Goal: Task Accomplishment & Management: Complete application form

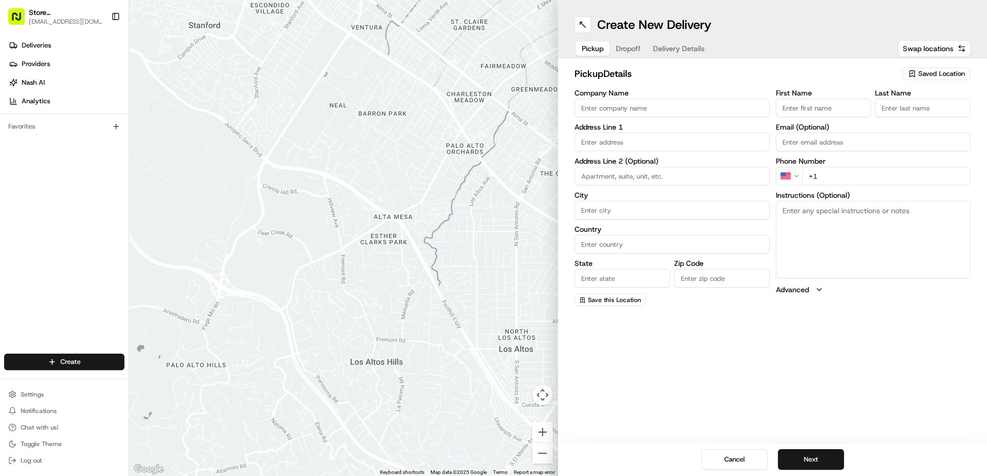
click at [945, 79] on div "Saved Location" at bounding box center [936, 74] width 68 height 12
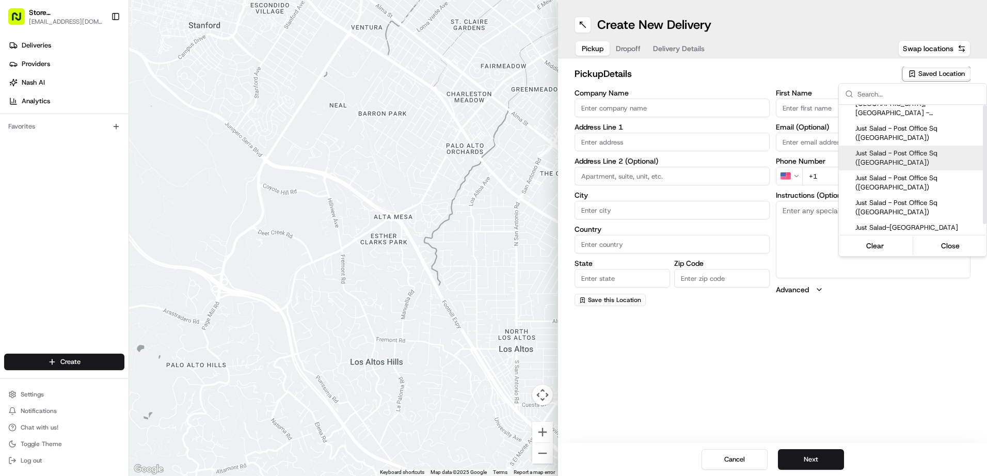
scroll to position [10, 0]
click at [895, 225] on span "Just Salad-[GEOGRAPHIC_DATA]" at bounding box center [918, 225] width 127 height 9
type input "Just Salad-[GEOGRAPHIC_DATA]"
type input "[STREET_ADDRESS]"
type input "[GEOGRAPHIC_DATA]"
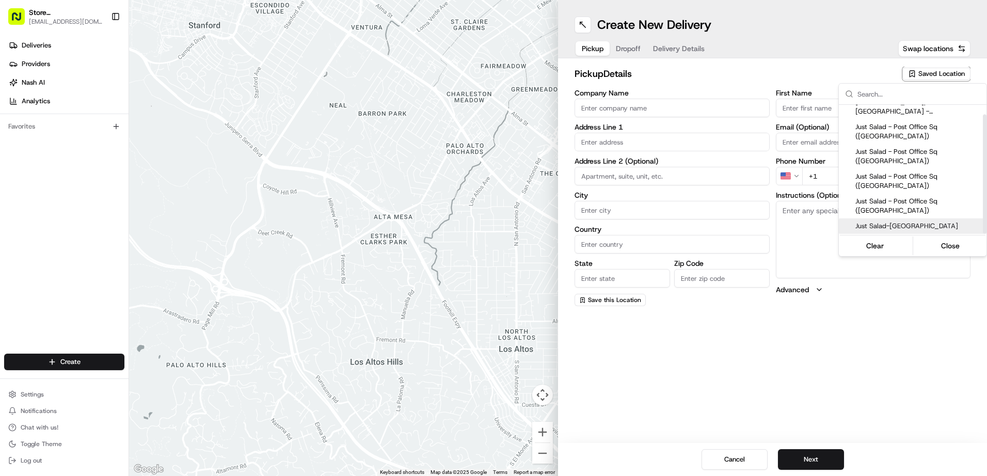
type input "US"
type input "MA"
type input "02210"
type input "Blad"
type input "R"
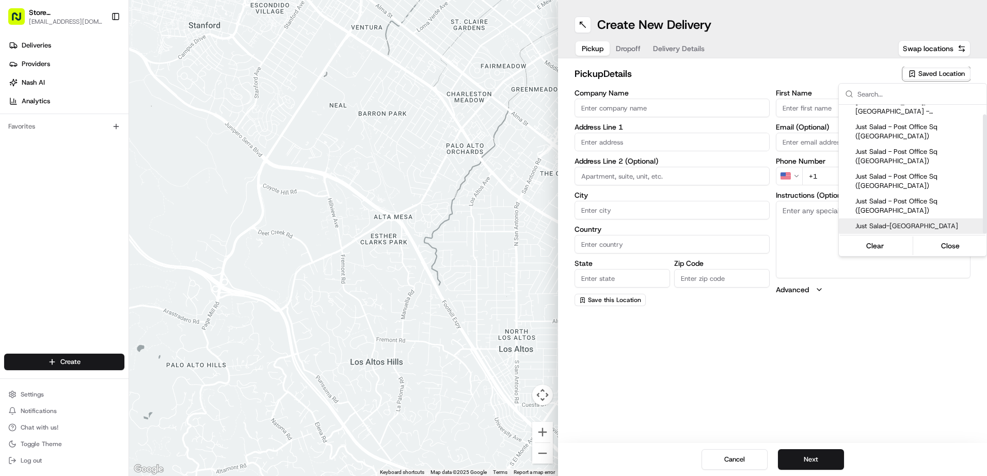
type input "[PHONE_NUMBER]"
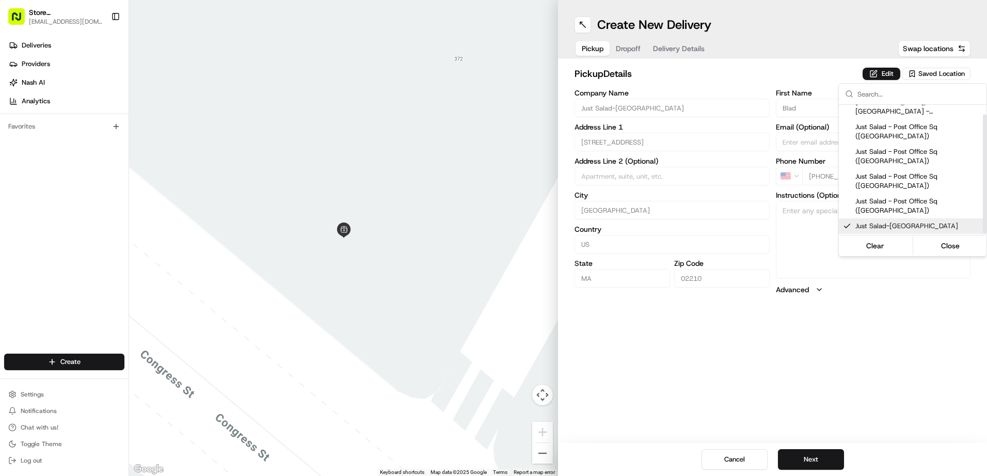
click at [800, 460] on html "Store [STREET_ADDRESS] (Post Office Square) (Just Salad) [EMAIL_ADDRESS][DOMAIN…" at bounding box center [493, 238] width 987 height 476
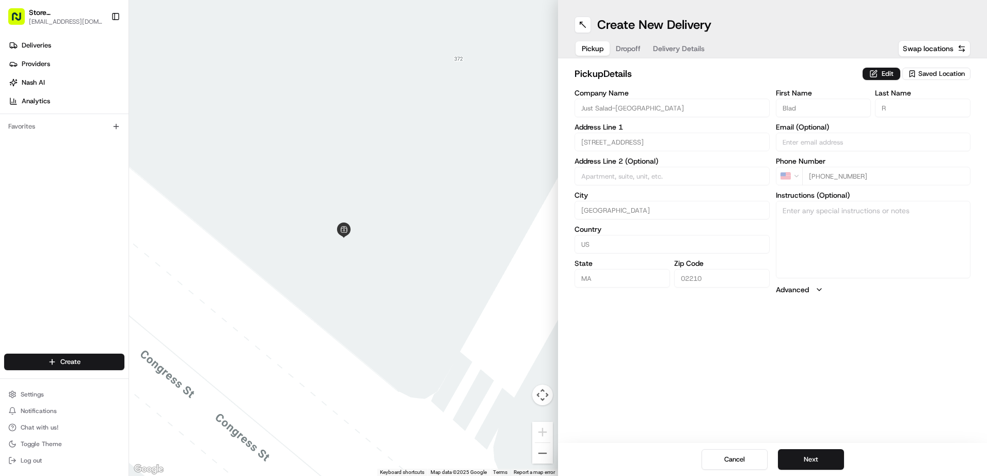
click at [940, 80] on button "Saved Location" at bounding box center [936, 74] width 68 height 14
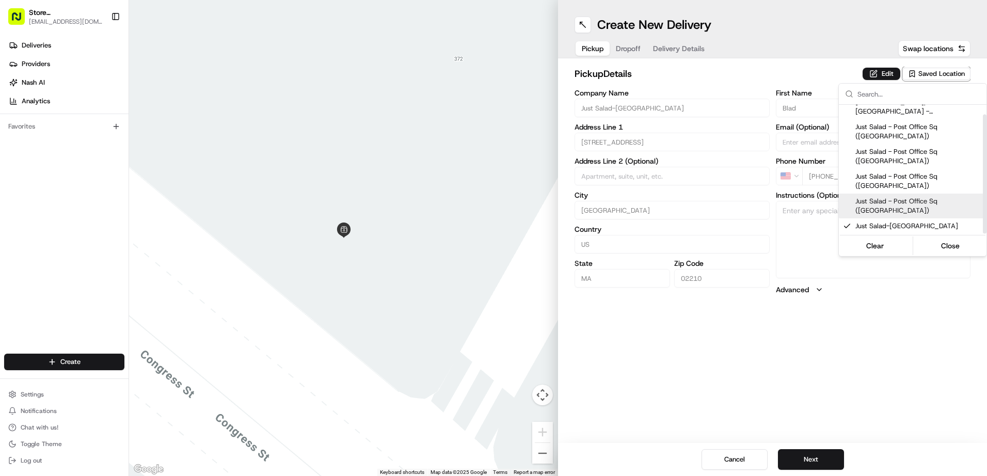
click at [902, 205] on span "Just Salad - Post Office Sq ([GEOGRAPHIC_DATA])" at bounding box center [918, 206] width 127 height 19
type input "Just Salad - Post Office Sq ([GEOGRAPHIC_DATA])"
type input "[STREET_ADDRESS]"
type input "02110"
type input "Ed"
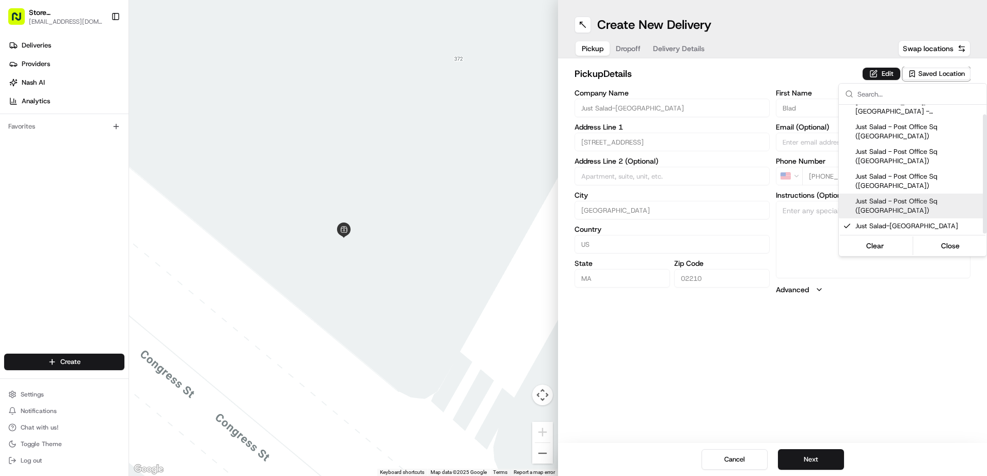
type input "[PHONE_NUMBER]"
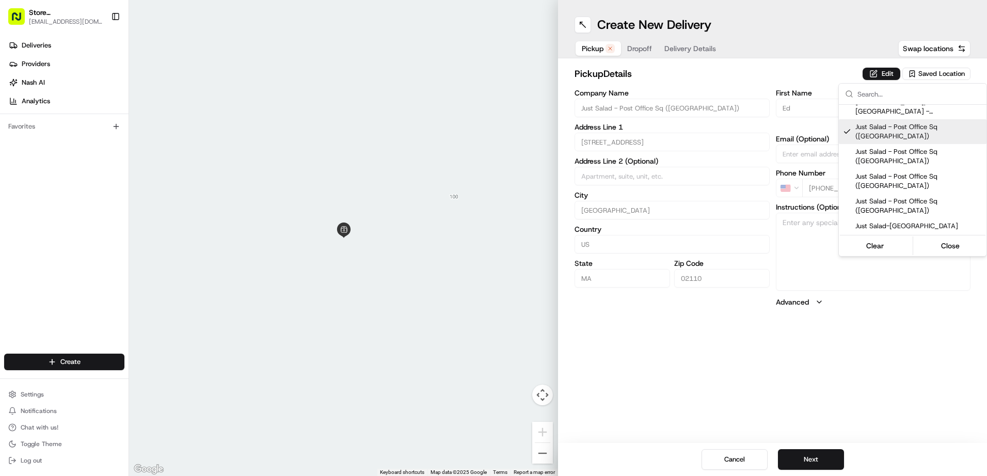
click at [626, 53] on html "Store [STREET_ADDRESS] (Post Office Square) (Just Salad) [EMAIL_ADDRESS][DOMAIN…" at bounding box center [493, 238] width 987 height 476
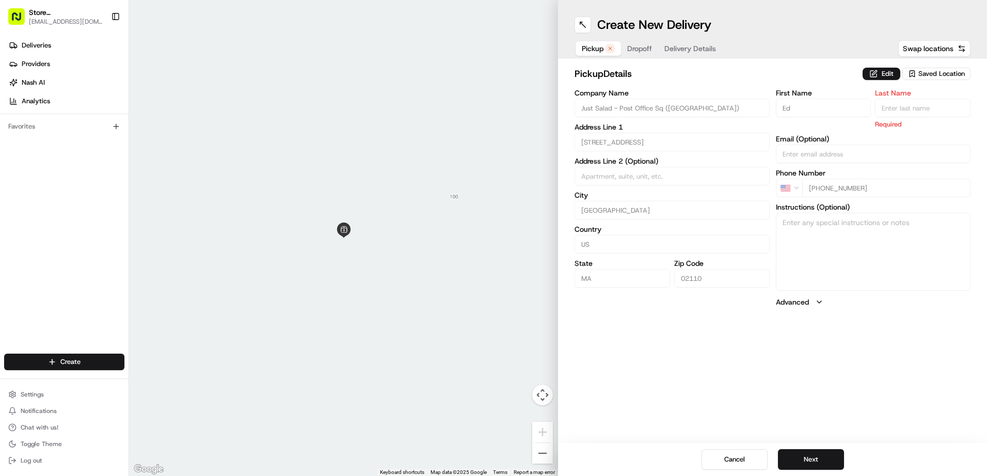
click at [639, 48] on span "Dropoff" at bounding box center [639, 48] width 25 height 10
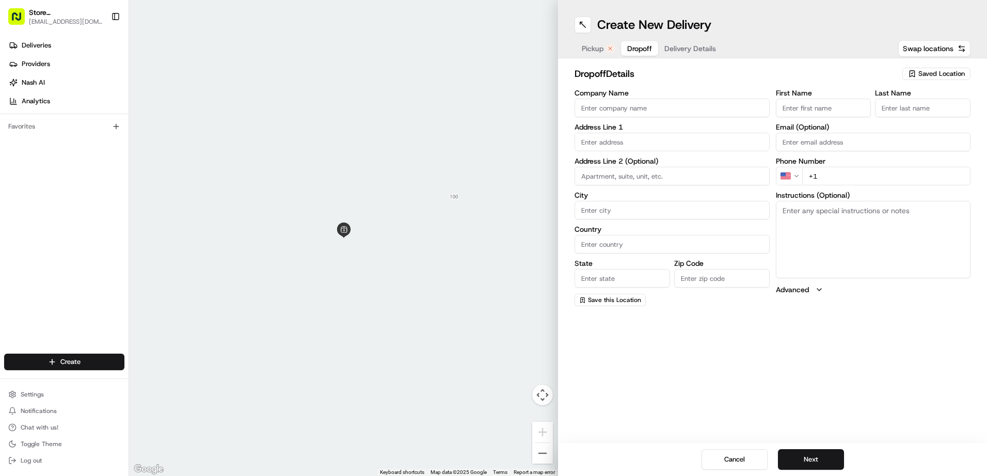
click at [589, 48] on span "Pickup" at bounding box center [592, 48] width 22 height 10
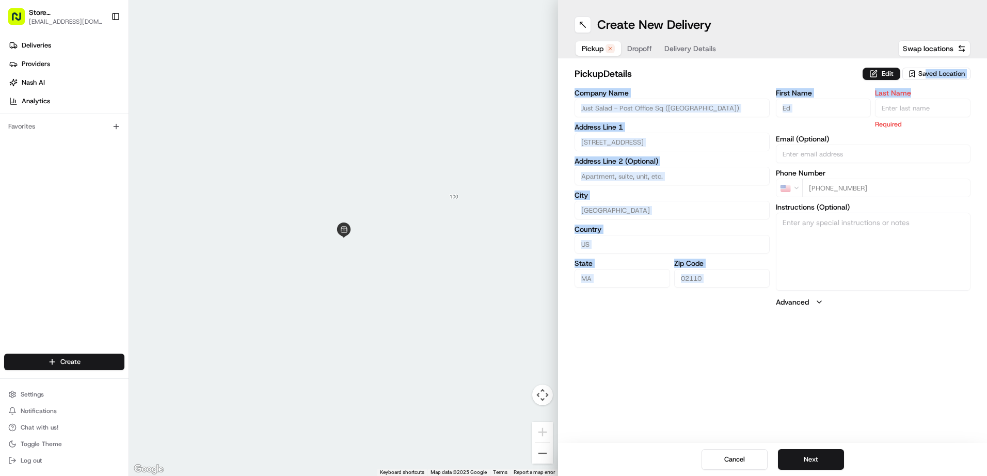
click at [926, 85] on div "pickup Details Edit Saved Location Company Name Just Salad - Post Office Sq (BB…" at bounding box center [772, 187] width 396 height 240
drag, startPoint x: 926, startPoint y: 85, endPoint x: 926, endPoint y: 78, distance: 6.2
click at [926, 78] on div "Saved Location" at bounding box center [936, 74] width 68 height 12
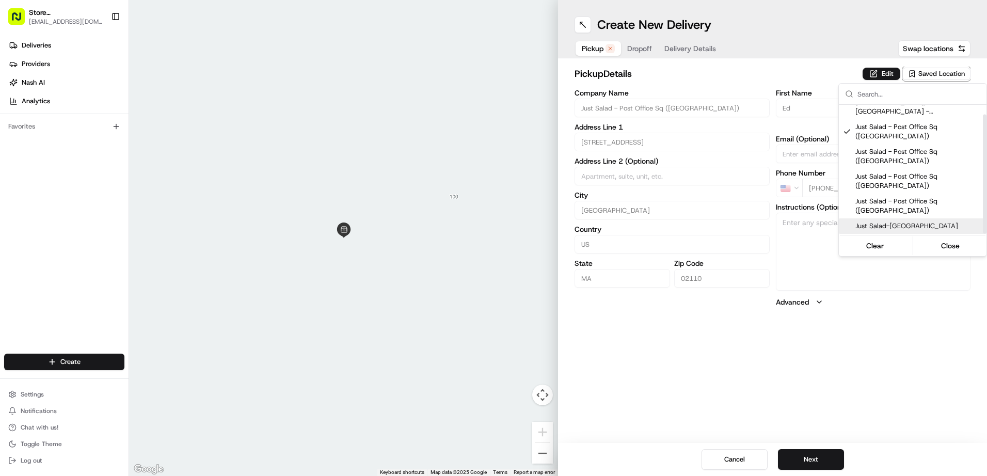
click at [907, 222] on span "Just Salad-[GEOGRAPHIC_DATA]" at bounding box center [918, 225] width 127 height 9
type input "Just Salad-[GEOGRAPHIC_DATA]"
type input "[STREET_ADDRESS]"
type input "02210"
type input "Blad"
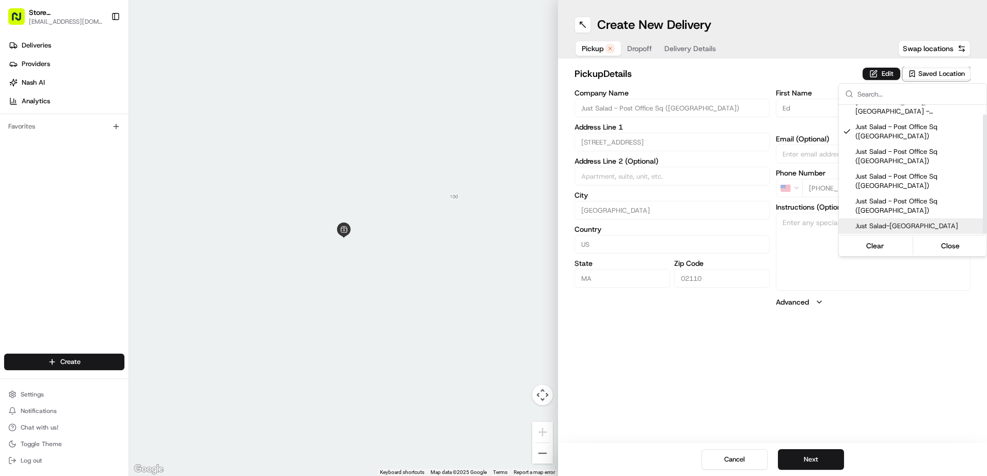
type input "R"
type input "[PHONE_NUMBER]"
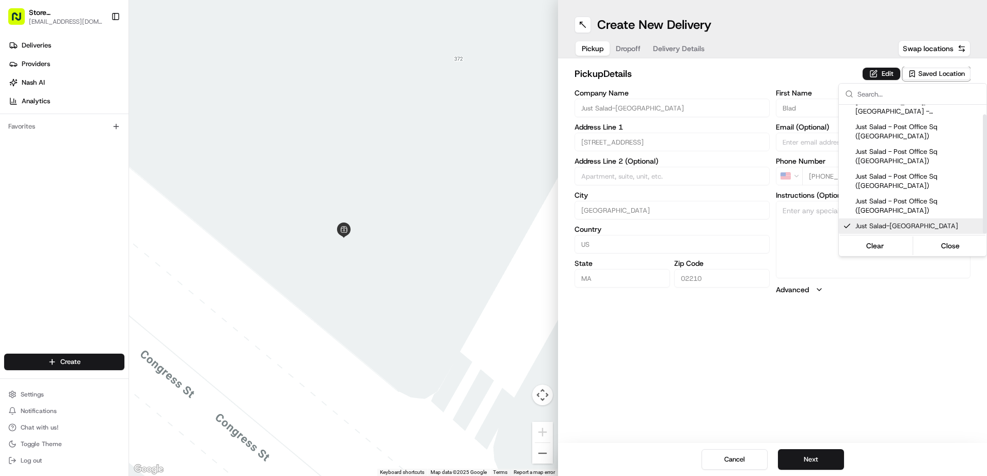
click at [875, 338] on html "Store [STREET_ADDRESS] (Post Office Square) (Just Salad) [EMAIL_ADDRESS][DOMAIN…" at bounding box center [493, 238] width 987 height 476
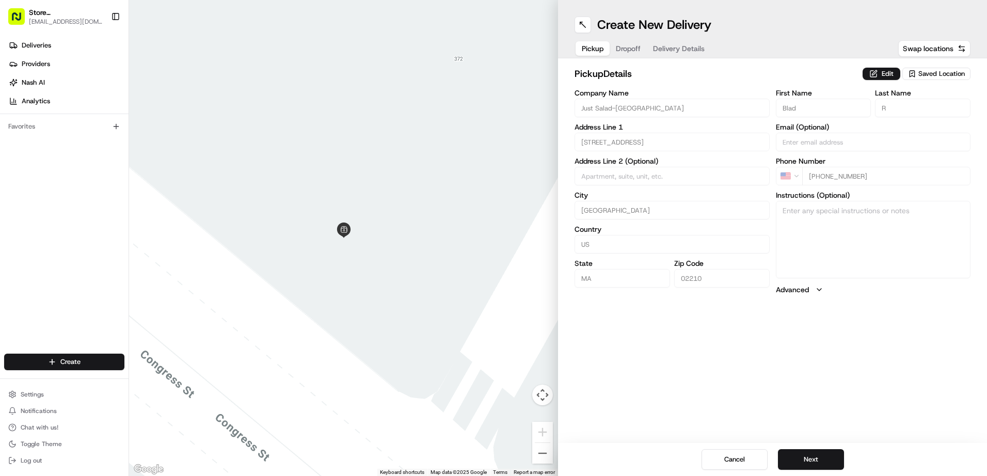
click at [622, 54] on button "Dropoff" at bounding box center [627, 48] width 37 height 14
click at [941, 84] on div "dropoff Details Saved Location" at bounding box center [772, 76] width 396 height 19
click at [939, 75] on span "Saved Location" at bounding box center [941, 73] width 46 height 9
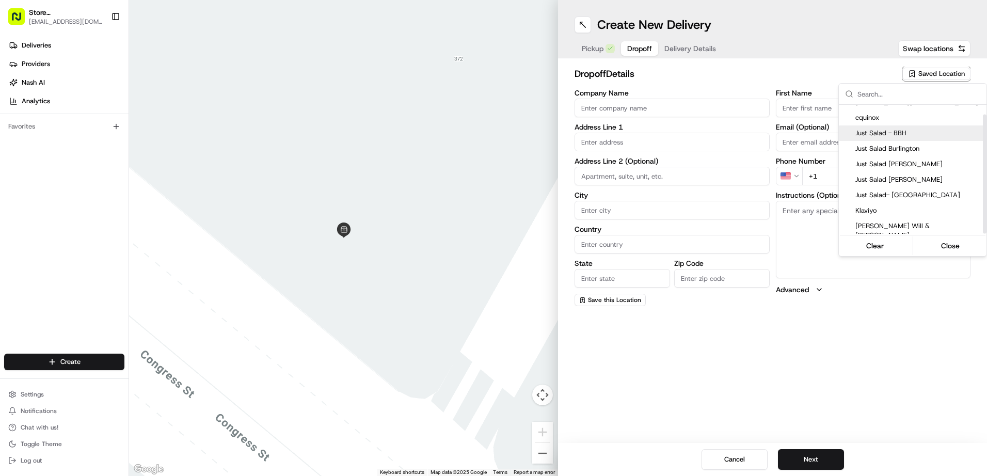
click at [914, 132] on span "Just Salad - BBH" at bounding box center [918, 132] width 127 height 9
type input "Just Salad - BBH"
type input "[STREET_ADDRESS]"
type input "[GEOGRAPHIC_DATA]"
type input "US"
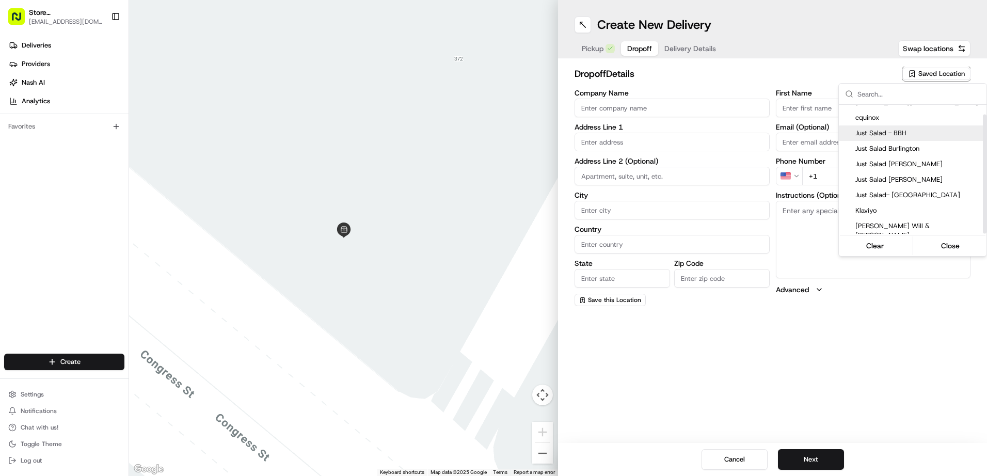
type input "MA"
type input "02110"
type input "Abygaelle"
type input "B"
type input "[PHONE_NUMBER]"
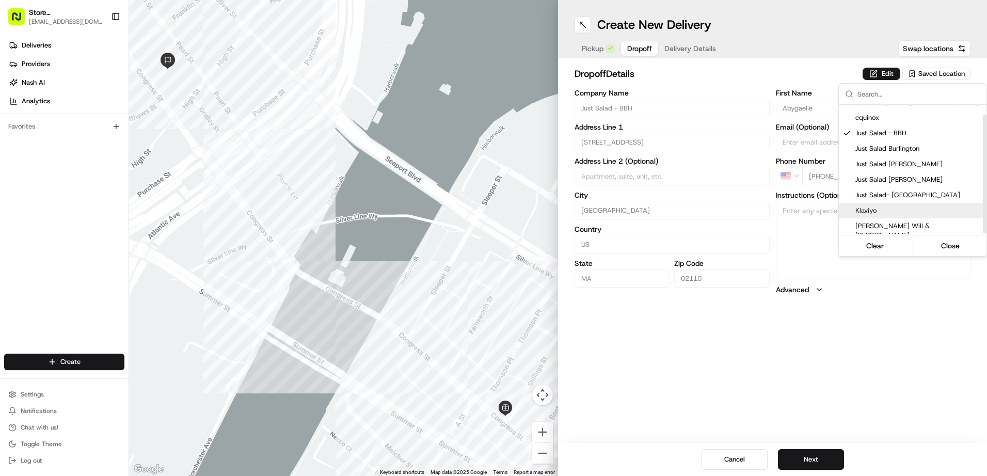
click at [770, 373] on html "Store [STREET_ADDRESS] (Post Office Square) (Just Salad) [EMAIL_ADDRESS][DOMAIN…" at bounding box center [493, 238] width 987 height 476
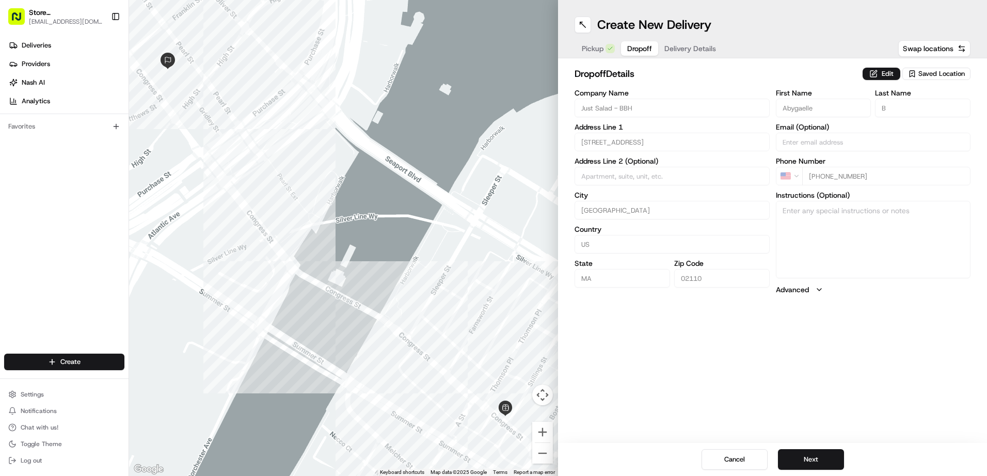
drag, startPoint x: 818, startPoint y: 452, endPoint x: 813, endPoint y: 434, distance: 18.9
click at [818, 452] on button "Next" at bounding box center [811, 459] width 66 height 21
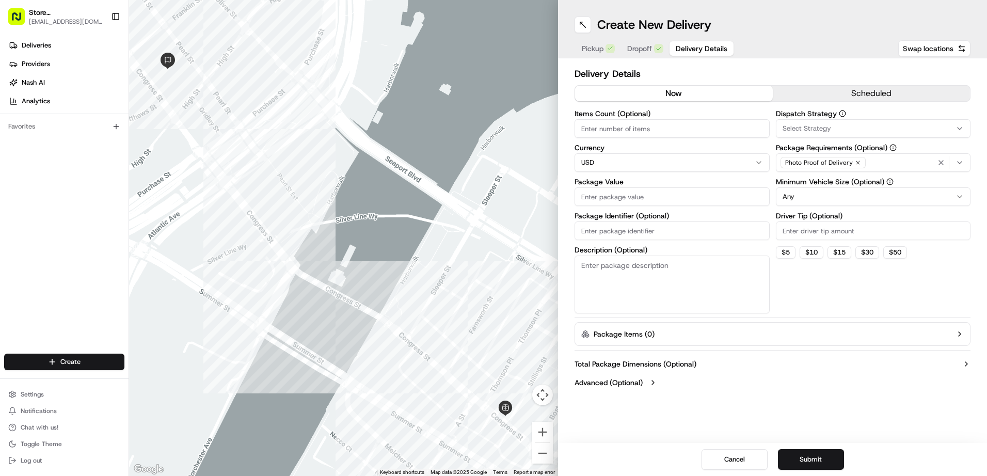
drag, startPoint x: 960, startPoint y: 165, endPoint x: 949, endPoint y: 177, distance: 16.4
click at [959, 165] on icon "button" at bounding box center [959, 162] width 8 height 8
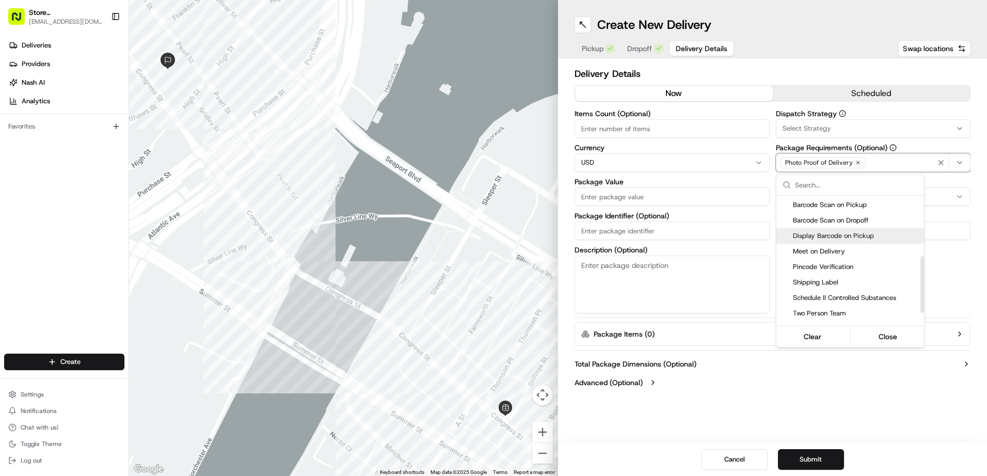
scroll to position [155, 0]
click at [840, 249] on span "Pincode Verification" at bounding box center [856, 249] width 127 height 9
click at [662, 203] on html "Store [STREET_ADDRESS] (Post Office Square) (Just Salad) [EMAIL_ADDRESS][DOMAIN…" at bounding box center [493, 238] width 987 height 476
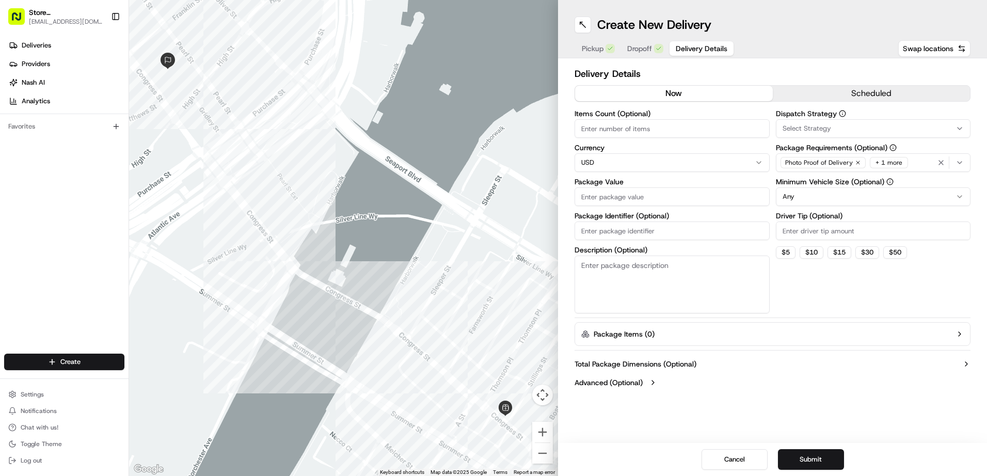
click at [665, 199] on input "Package Value" at bounding box center [671, 196] width 195 height 19
type input "15"
click at [856, 319] on div "Delivery Details now scheduled Items Count (Optional) Currency USD Package Valu…" at bounding box center [772, 229] width 396 height 325
click at [812, 452] on button "Submit" at bounding box center [811, 459] width 66 height 21
